Goal: Check status: Check status

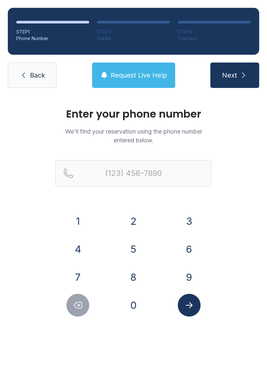
click at [191, 241] on button "6" at bounding box center [189, 248] width 23 height 23
click at [191, 221] on button "3" at bounding box center [189, 220] width 23 height 23
click at [137, 310] on button "0" at bounding box center [133, 304] width 23 height 23
click at [190, 275] on button "9" at bounding box center [189, 276] width 23 height 23
click at [87, 250] on button "4" at bounding box center [77, 248] width 23 height 23
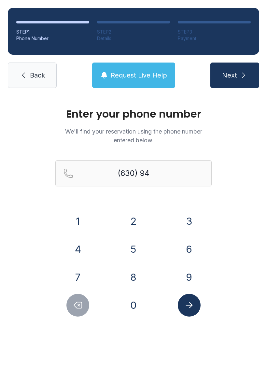
click at [193, 252] on button "6" at bounding box center [189, 248] width 23 height 23
click at [133, 274] on button "8" at bounding box center [133, 276] width 23 height 23
click at [195, 275] on button "9" at bounding box center [189, 276] width 23 height 23
click at [131, 272] on button "8" at bounding box center [133, 276] width 23 height 23
click at [61, 275] on div "7" at bounding box center [77, 276] width 45 height 23
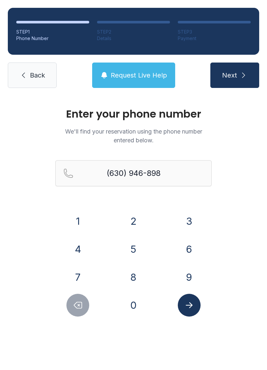
click at [75, 274] on button "7" at bounding box center [77, 276] width 23 height 23
type input "[PHONE_NUMBER]"
click at [189, 303] on icon "Submit lookup form" at bounding box center [189, 305] width 10 height 10
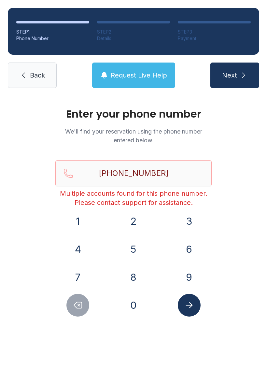
click at [149, 64] on button "Request Live Help" at bounding box center [133, 74] width 83 height 25
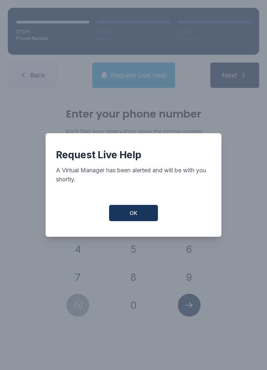
click at [141, 212] on button "OK" at bounding box center [133, 213] width 49 height 16
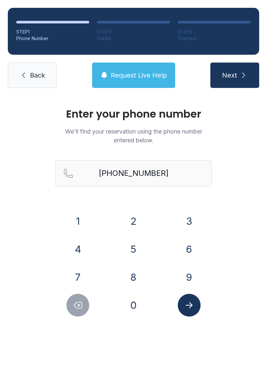
click at [241, 70] on button "Next" at bounding box center [234, 74] width 49 height 25
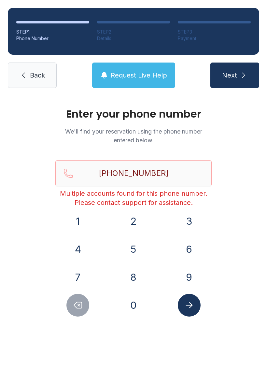
click at [151, 68] on button "Request Live Help" at bounding box center [133, 74] width 83 height 25
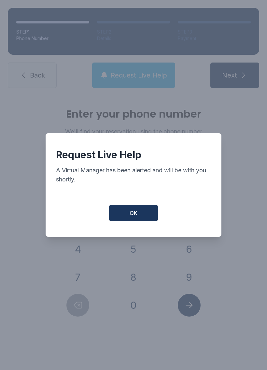
click at [141, 218] on button "OK" at bounding box center [133, 213] width 49 height 16
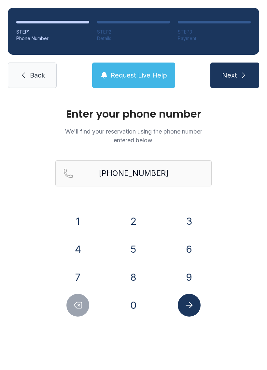
click at [39, 69] on link "Back" at bounding box center [32, 74] width 49 height 25
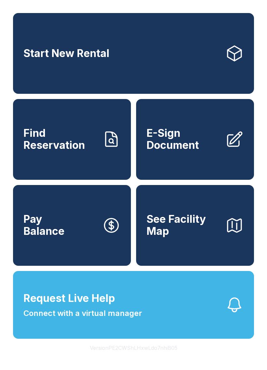
click at [191, 66] on link "Start New Rental" at bounding box center [133, 53] width 241 height 81
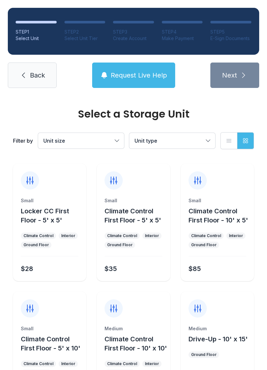
click at [32, 81] on link "Back" at bounding box center [32, 74] width 49 height 25
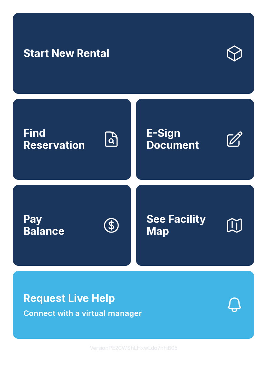
click at [156, 312] on button "Request Live Help Connect with a virtual manager" at bounding box center [133, 305] width 241 height 68
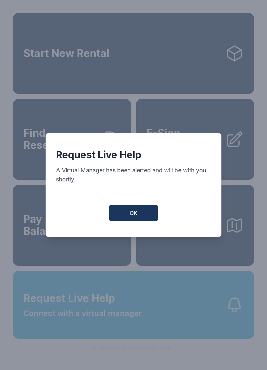
click at [139, 221] on button "OK" at bounding box center [133, 213] width 49 height 16
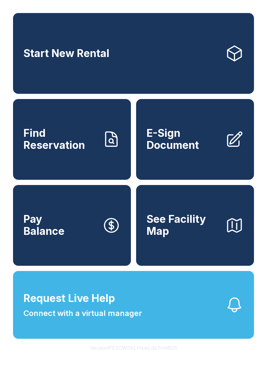
click at [184, 334] on button "Request Live Help Connect with a virtual manager" at bounding box center [133, 305] width 241 height 68
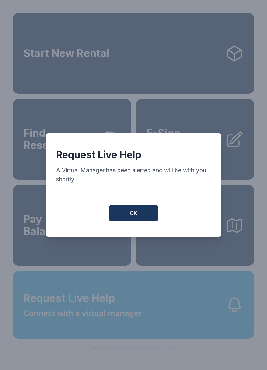
click at [139, 221] on button "OK" at bounding box center [133, 213] width 49 height 16
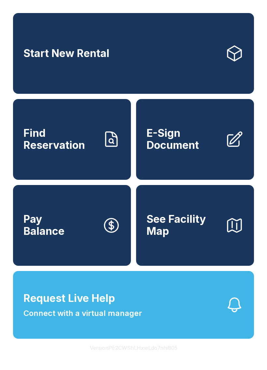
click at [55, 141] on span "Find Reservation" at bounding box center [60, 139] width 74 height 24
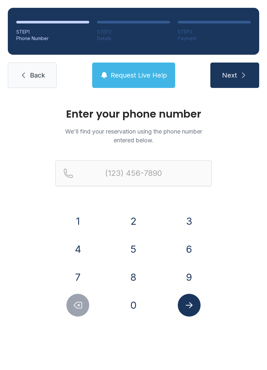
click at [191, 243] on button "6" at bounding box center [189, 248] width 23 height 23
click at [181, 223] on button "3" at bounding box center [189, 220] width 23 height 23
click at [129, 308] on button "0" at bounding box center [133, 304] width 23 height 23
click at [187, 271] on button "9" at bounding box center [189, 276] width 23 height 23
click at [85, 250] on button "4" at bounding box center [77, 248] width 23 height 23
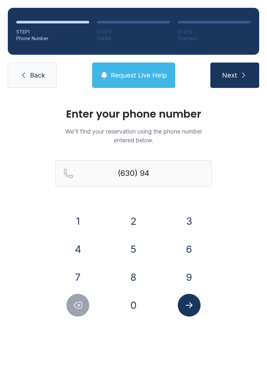
click at [182, 247] on button "6" at bounding box center [189, 248] width 23 height 23
click at [129, 274] on button "8" at bounding box center [133, 276] width 23 height 23
click at [196, 276] on button "9" at bounding box center [189, 276] width 23 height 23
click at [127, 280] on button "8" at bounding box center [133, 276] width 23 height 23
click at [80, 274] on button "7" at bounding box center [77, 276] width 23 height 23
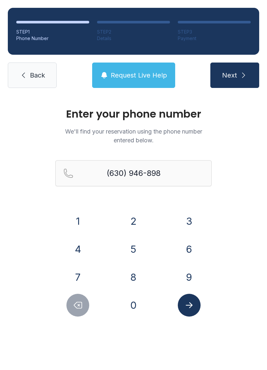
type input "[PHONE_NUMBER]"
click at [192, 304] on icon "Submit lookup form" at bounding box center [188, 305] width 7 height 6
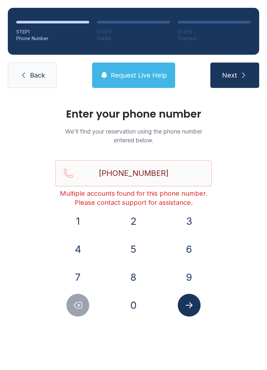
click at [125, 68] on button "Request Live Help" at bounding box center [133, 74] width 83 height 25
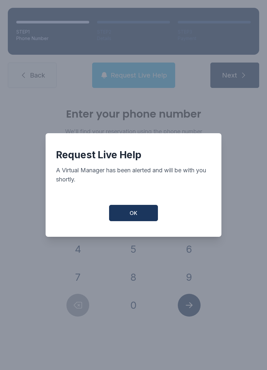
click at [138, 221] on button "OK" at bounding box center [133, 213] width 49 height 16
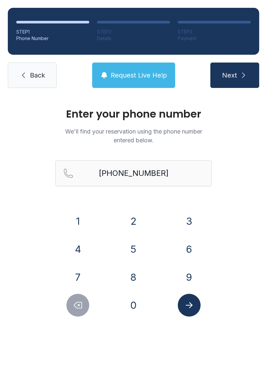
click at [138, 62] on button "Request Live Help" at bounding box center [133, 74] width 83 height 25
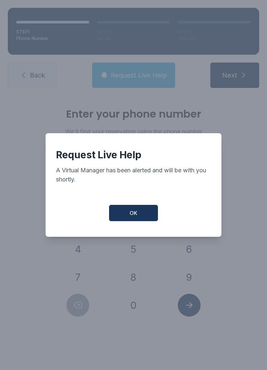
click at [125, 216] on button "OK" at bounding box center [133, 213] width 49 height 16
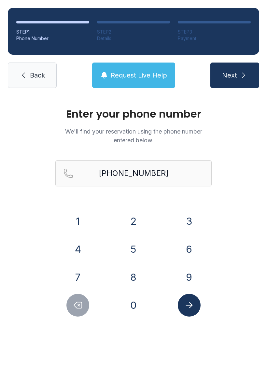
click at [119, 66] on button "Request Live Help" at bounding box center [133, 74] width 83 height 25
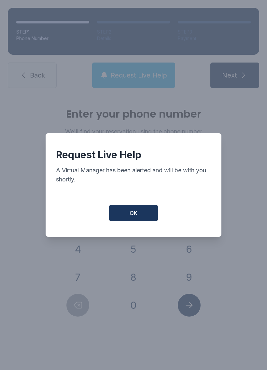
click at [133, 213] on span "OK" at bounding box center [133, 213] width 8 height 8
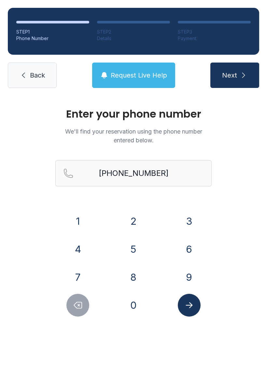
click at [242, 72] on icon "submit" at bounding box center [243, 75] width 8 height 8
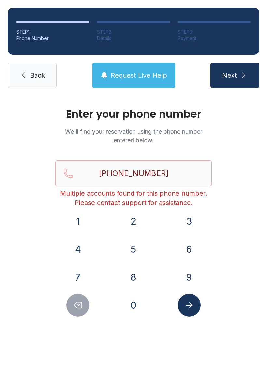
click at [146, 78] on span "Request Live Help" at bounding box center [139, 75] width 56 height 9
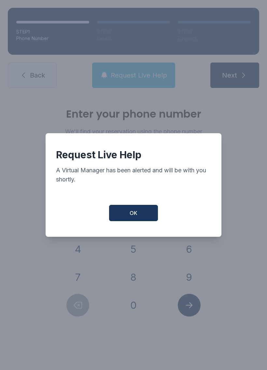
click at [140, 215] on button "OK" at bounding box center [133, 213] width 49 height 16
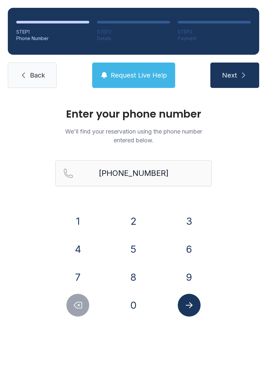
click at [192, 310] on button "Submit lookup form" at bounding box center [189, 304] width 23 height 23
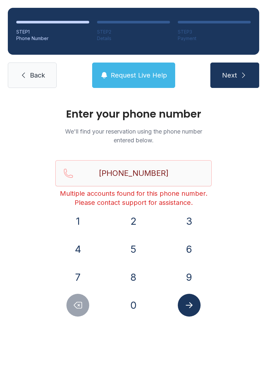
click at [193, 304] on icon "Submit lookup form" at bounding box center [189, 305] width 10 height 10
click at [234, 75] on button "Next" at bounding box center [234, 74] width 49 height 25
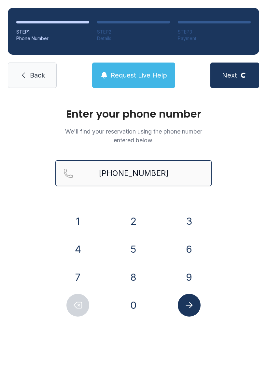
click at [234, 75] on button "Next Loading..." at bounding box center [234, 74] width 49 height 25
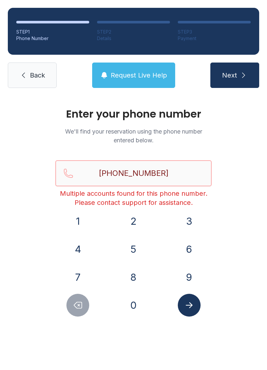
click at [234, 75] on button "Next" at bounding box center [234, 74] width 49 height 25
